Goal: Entertainment & Leisure: Consume media (video, audio)

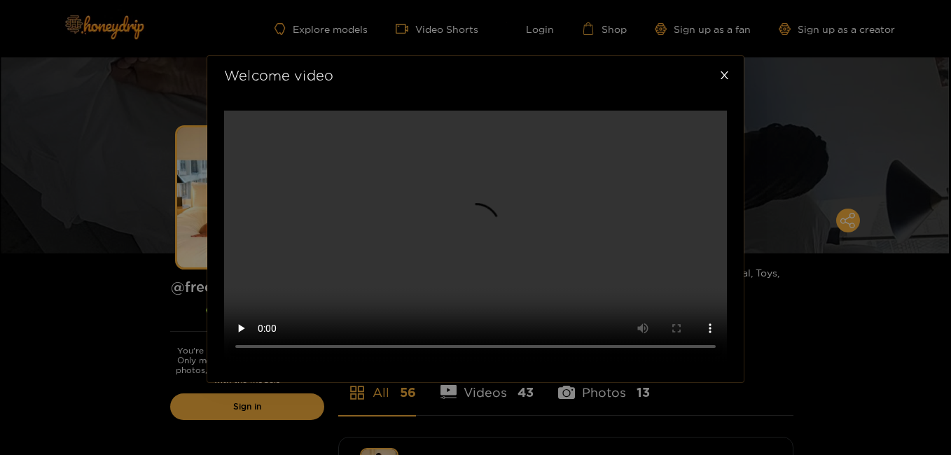
drag, startPoint x: 692, startPoint y: 186, endPoint x: 698, endPoint y: 220, distance: 34.1
click at [698, 220] on video at bounding box center [475, 236] width 503 height 251
drag, startPoint x: 743, startPoint y: 300, endPoint x: 743, endPoint y: 342, distance: 41.3
click at [743, 342] on div "Welcome video" at bounding box center [475, 227] width 951 height 455
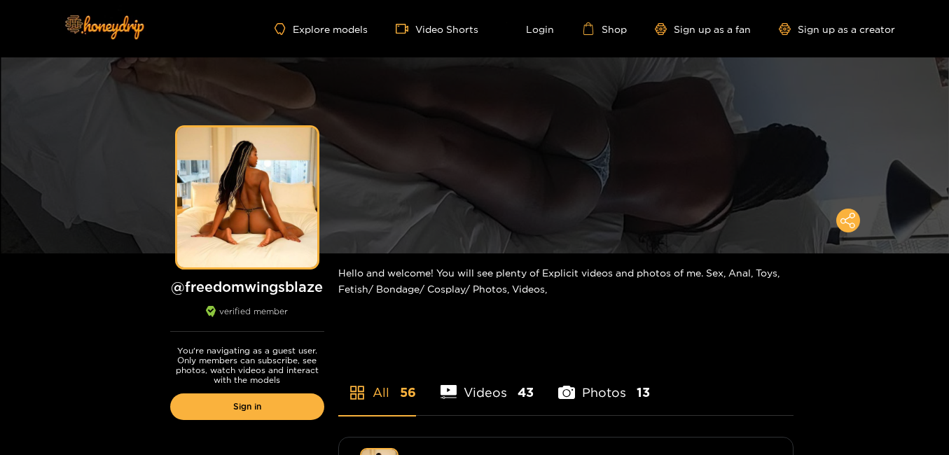
scroll to position [398, 0]
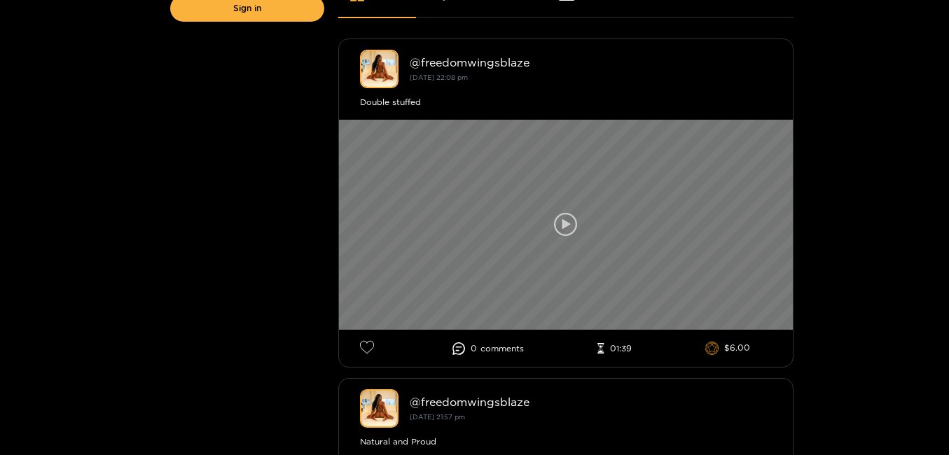
click at [565, 221] on icon at bounding box center [566, 225] width 24 height 24
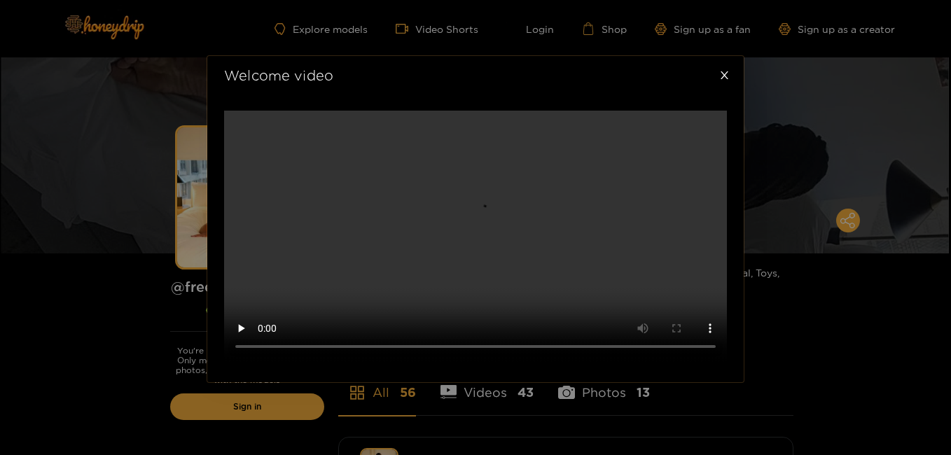
scroll to position [266, 0]
click at [470, 211] on video at bounding box center [475, 236] width 503 height 251
click at [489, 195] on video at bounding box center [475, 236] width 503 height 251
drag, startPoint x: 948, startPoint y: 162, endPoint x: 951, endPoint y: 238, distance: 75.7
click at [950, 238] on html "Explore models Video Shorts Login Shop Sign up as a fan Sign up as a creator Pr…" at bounding box center [475, 227] width 951 height 455
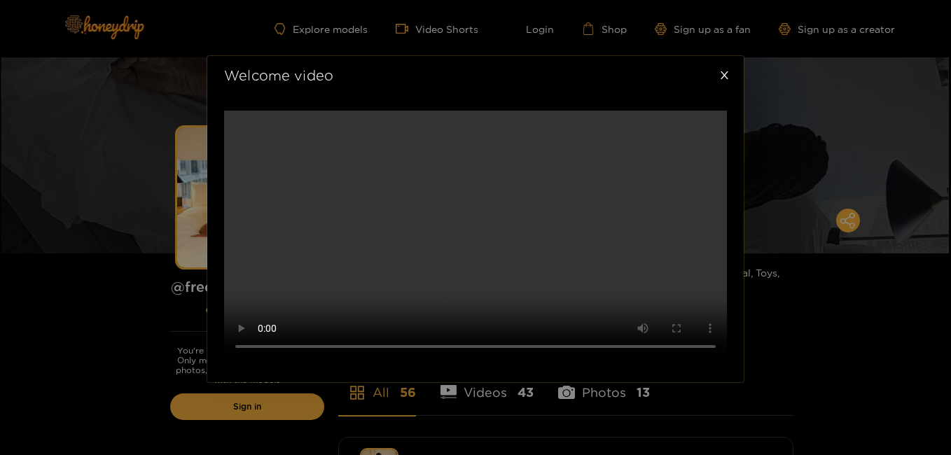
drag, startPoint x: 664, startPoint y: 203, endPoint x: 669, endPoint y: 256, distance: 53.4
click at [664, 256] on video at bounding box center [475, 236] width 503 height 251
drag, startPoint x: 668, startPoint y: 301, endPoint x: 676, endPoint y: 381, distance: 80.2
click at [676, 362] on video at bounding box center [475, 236] width 503 height 251
